Goal: Information Seeking & Learning: Learn about a topic

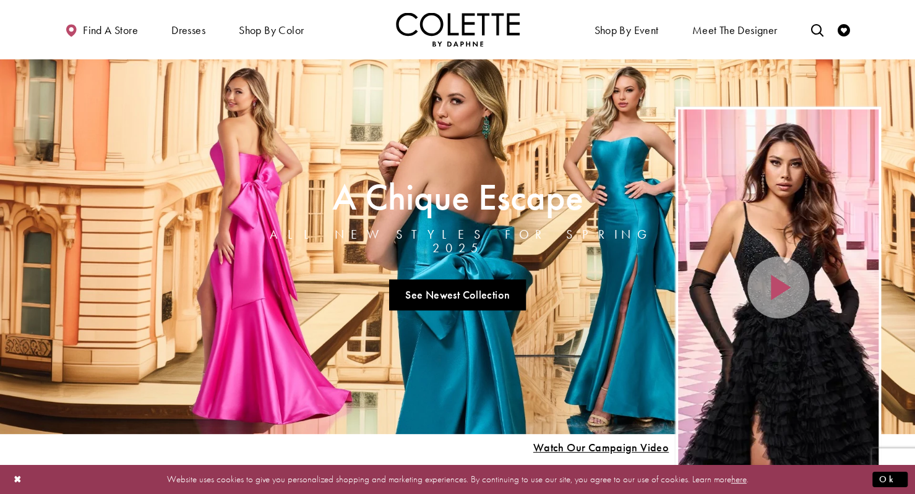
scroll to position [15, 0]
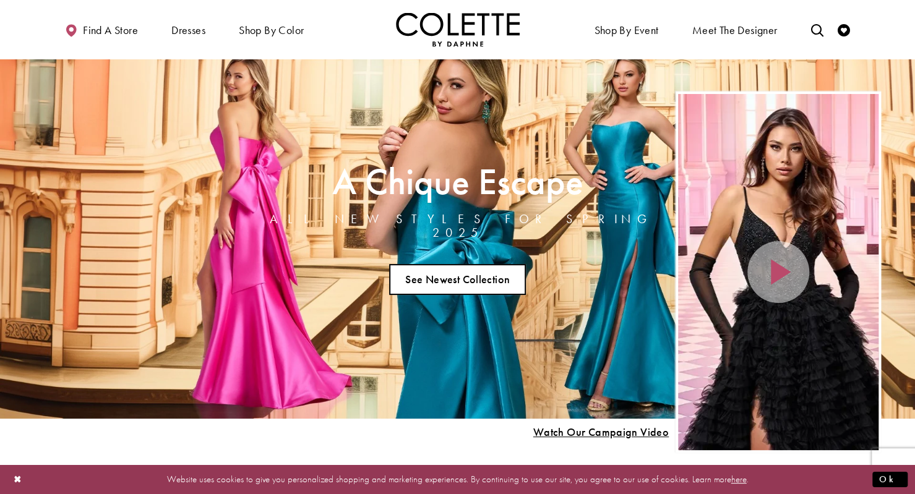
click at [481, 273] on link "See Newest Collection" at bounding box center [457, 279] width 137 height 31
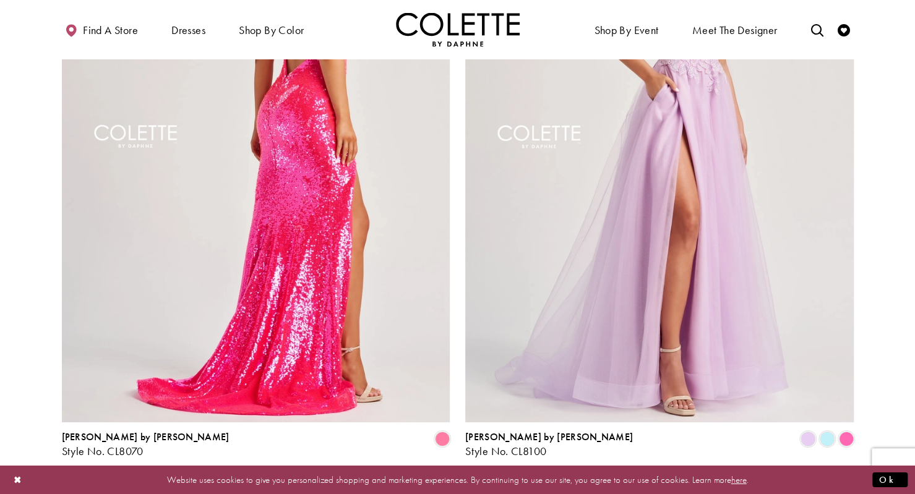
scroll to position [2344, 0]
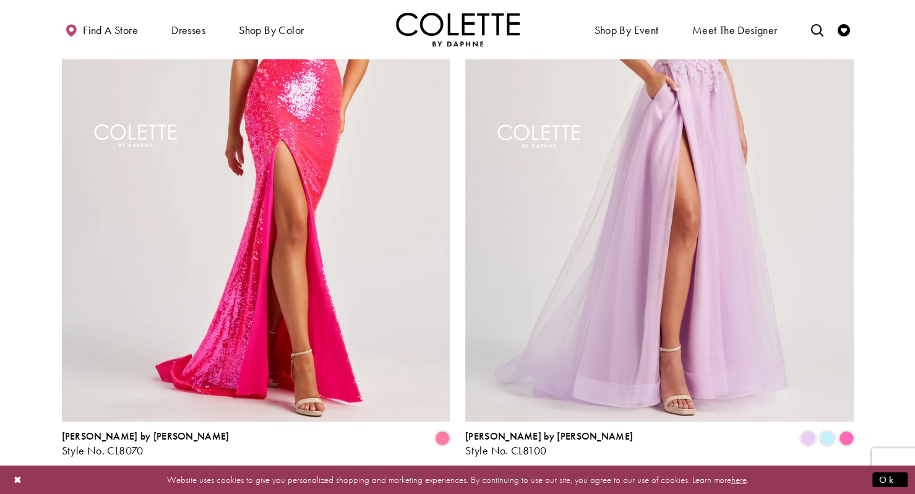
click at [447, 481] on ul "Previous 1 2 3 4 ... 6 Next" at bounding box center [457, 490] width 533 height 18
click at [434, 481] on link "2" at bounding box center [439, 490] width 13 height 18
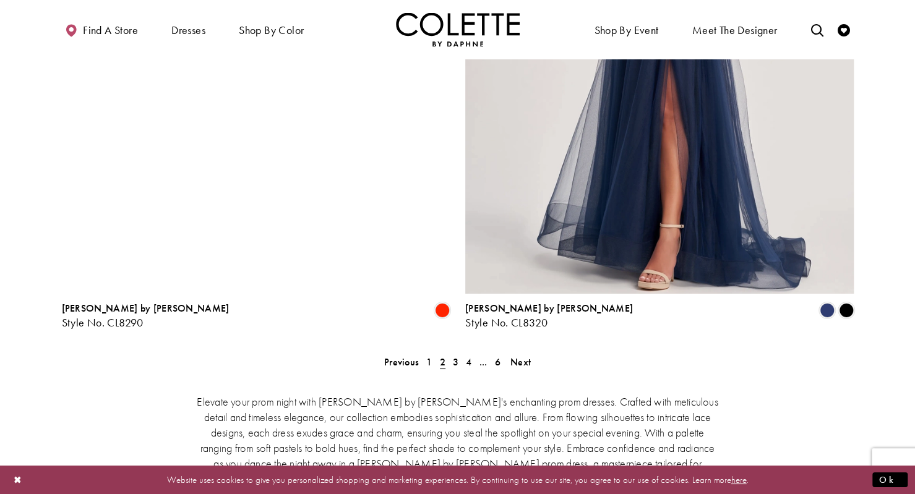
scroll to position [2449, 0]
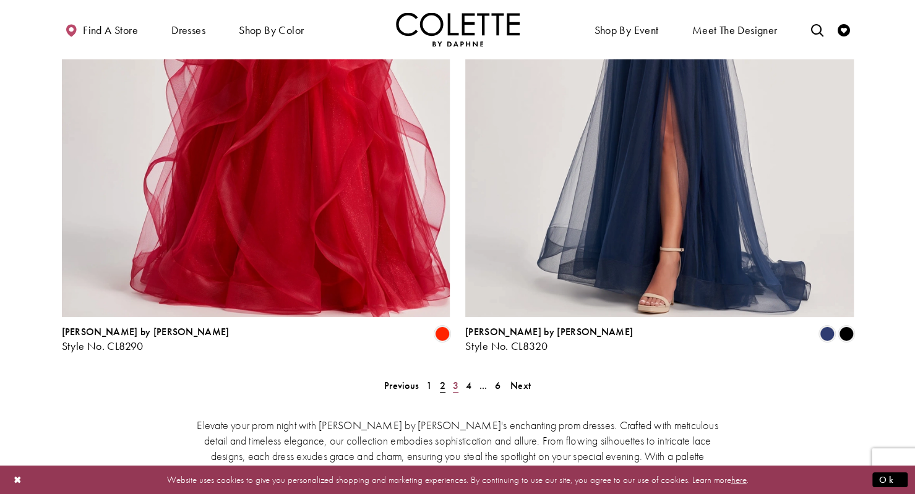
click at [458, 377] on link "3" at bounding box center [455, 386] width 13 height 18
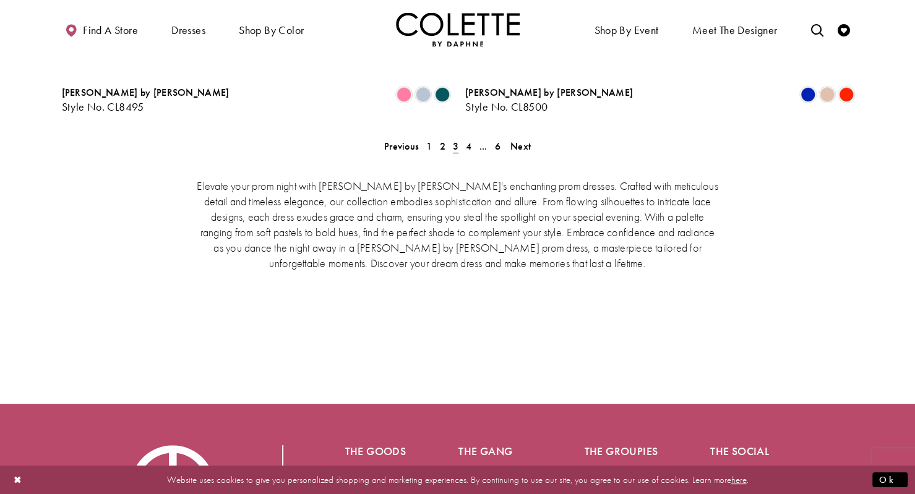
scroll to position [2686, 0]
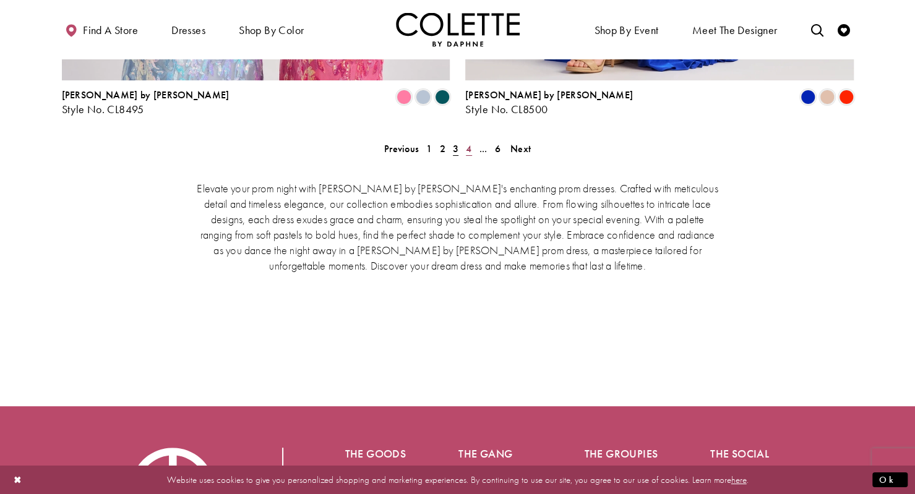
click at [472, 140] on link "4" at bounding box center [468, 149] width 13 height 18
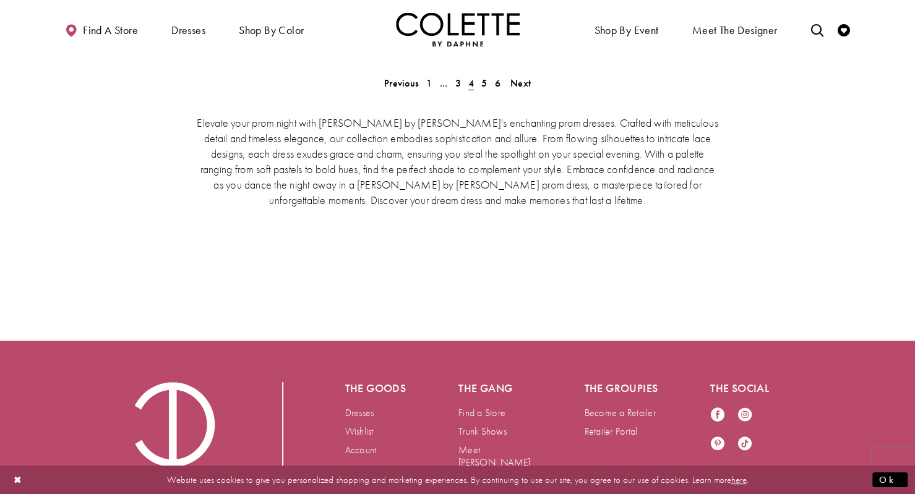
scroll to position [2767, 0]
